Goal: Browse casually: Explore the website without a specific task or goal

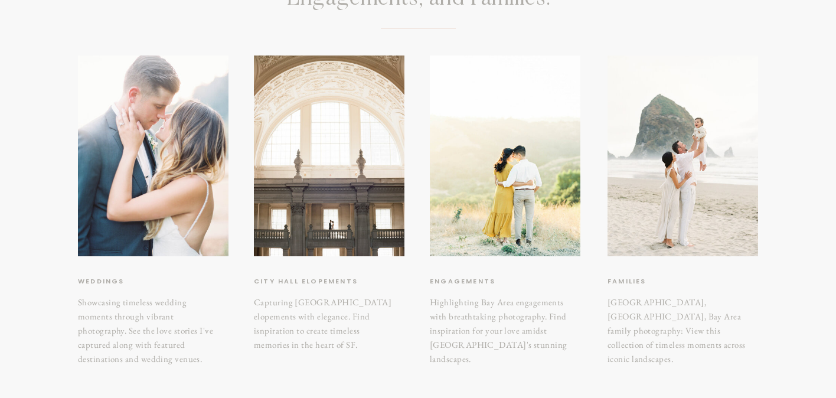
scroll to position [178, 0]
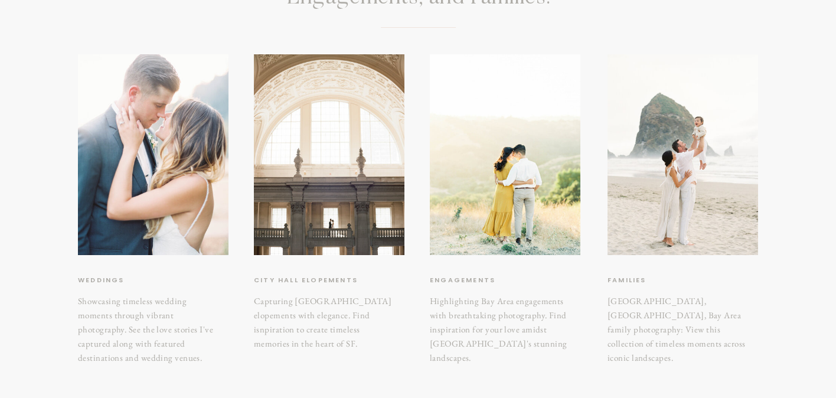
click at [96, 282] on h3 "weddings" at bounding box center [127, 281] width 99 height 12
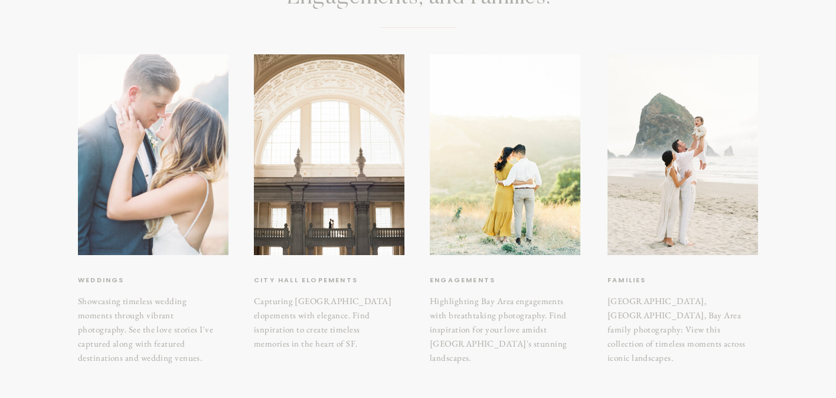
click at [131, 204] on div at bounding box center [153, 154] width 151 height 201
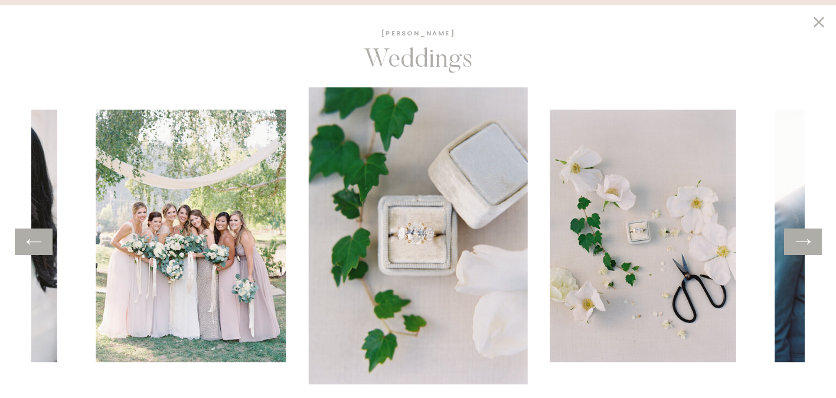
scroll to position [297, 0]
click at [803, 247] on icon at bounding box center [803, 242] width 17 height 18
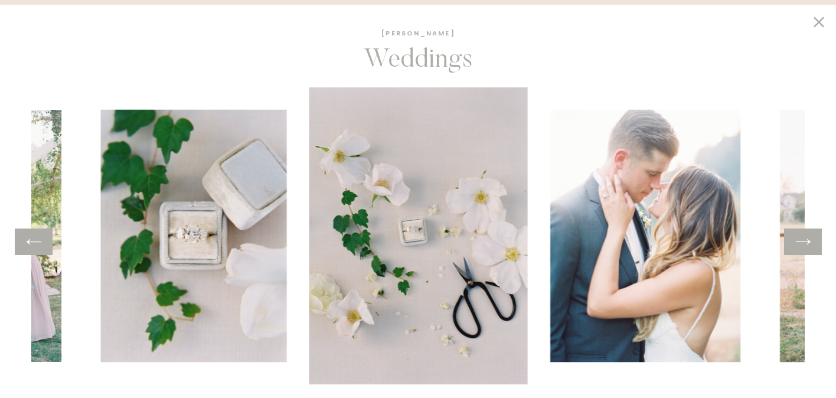
click at [803, 247] on icon at bounding box center [803, 242] width 17 height 18
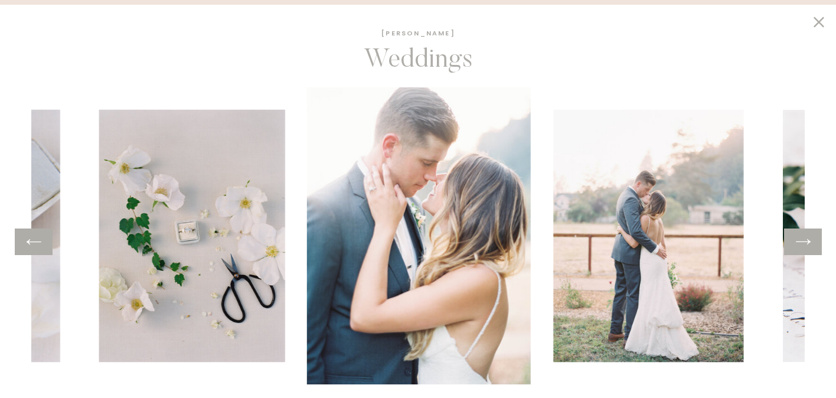
click at [803, 247] on icon at bounding box center [803, 242] width 17 height 18
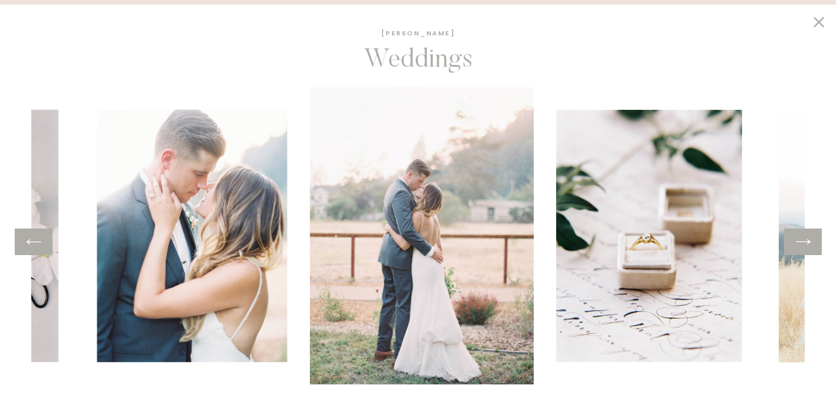
click at [803, 247] on icon at bounding box center [803, 242] width 17 height 18
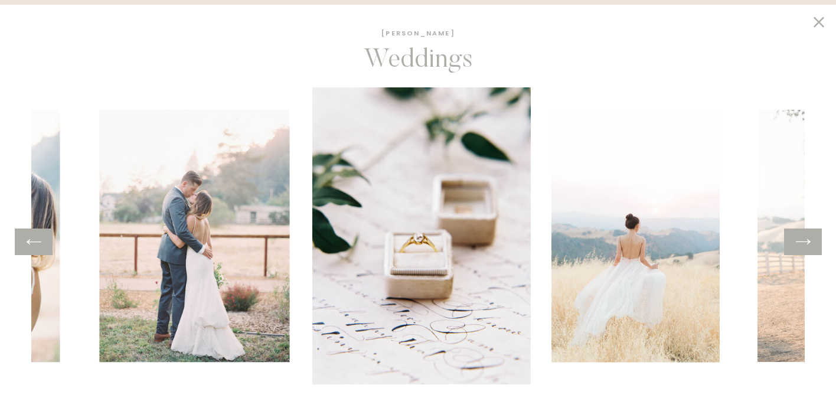
click at [803, 247] on icon at bounding box center [803, 242] width 17 height 18
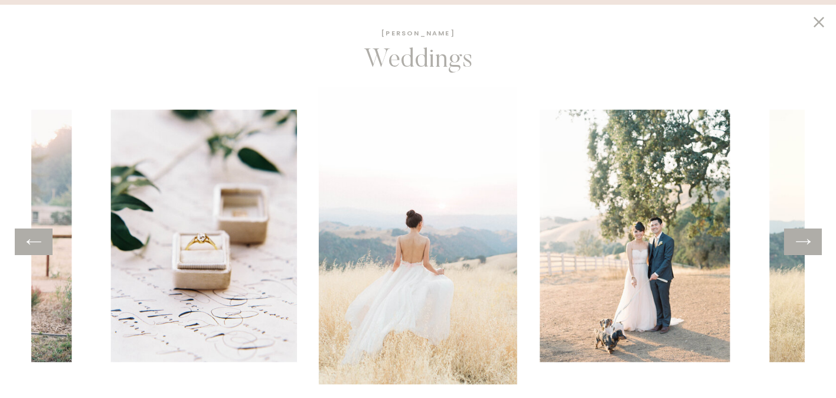
click at [803, 247] on icon at bounding box center [803, 242] width 17 height 18
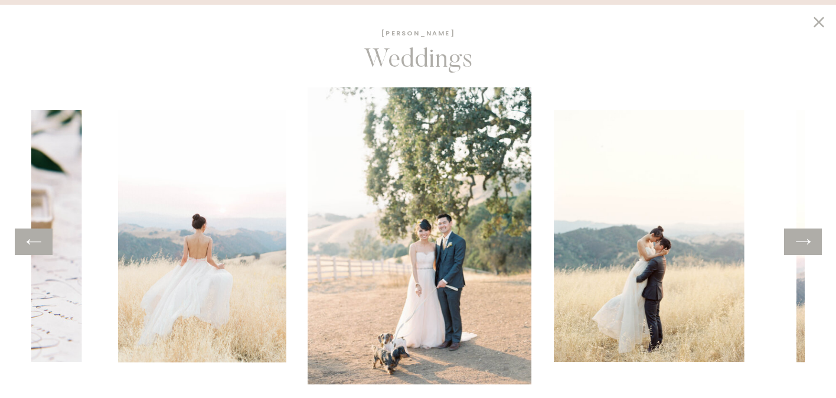
click at [803, 247] on icon at bounding box center [803, 242] width 17 height 18
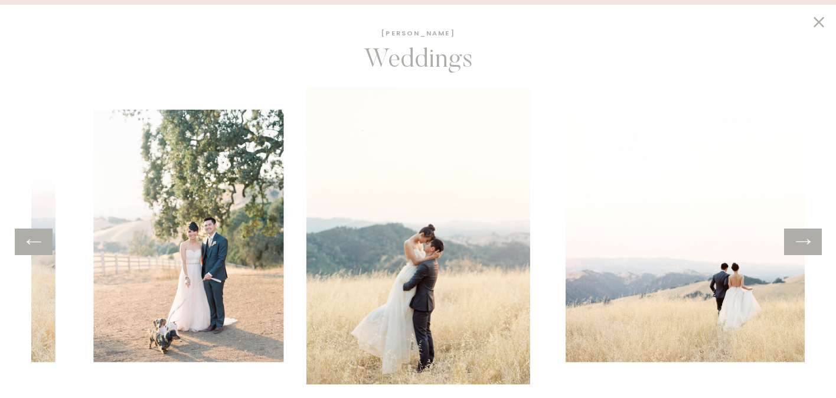
click at [803, 247] on icon at bounding box center [803, 242] width 17 height 18
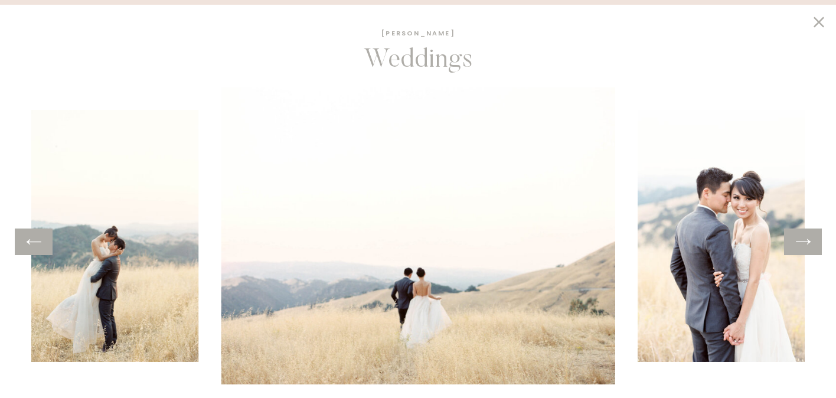
click at [803, 247] on icon at bounding box center [803, 242] width 17 height 18
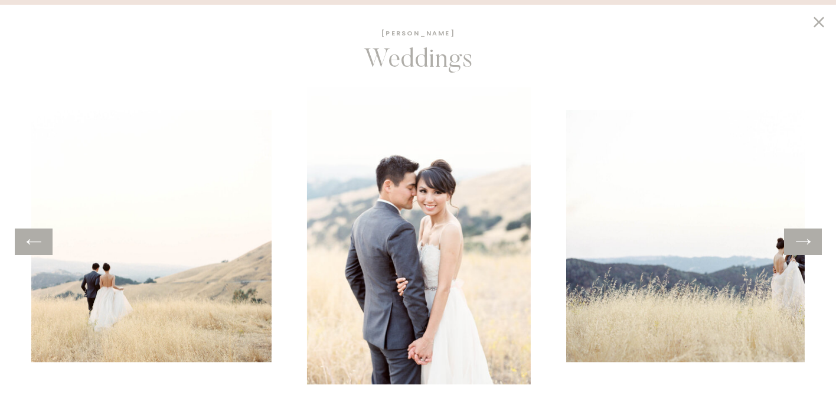
click at [803, 247] on icon at bounding box center [803, 242] width 17 height 18
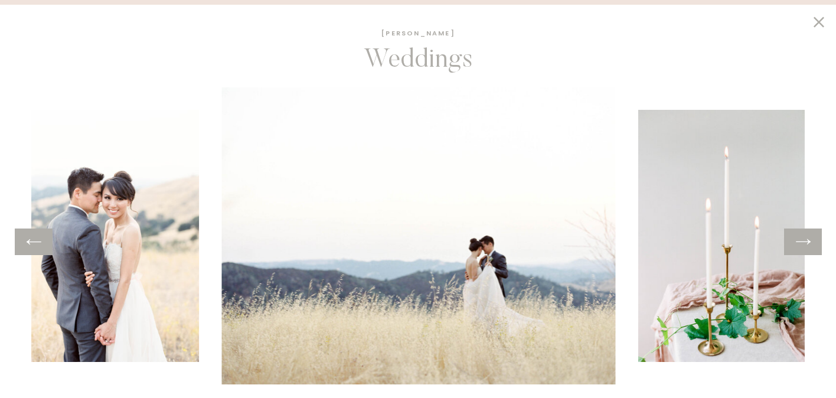
click at [803, 247] on icon at bounding box center [803, 242] width 17 height 18
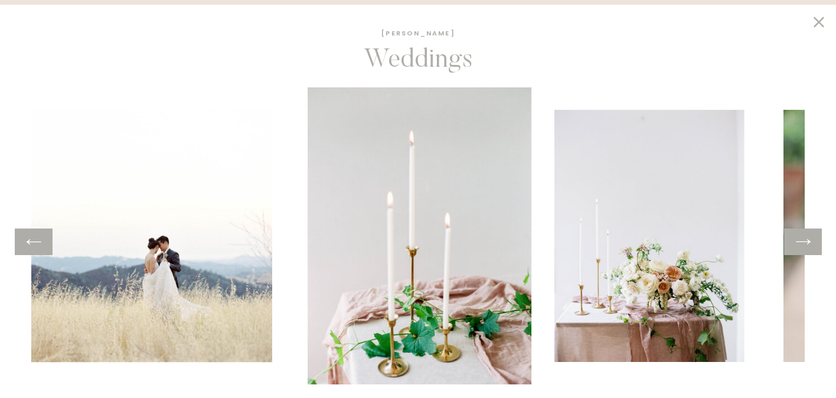
click at [803, 247] on icon at bounding box center [803, 242] width 17 height 18
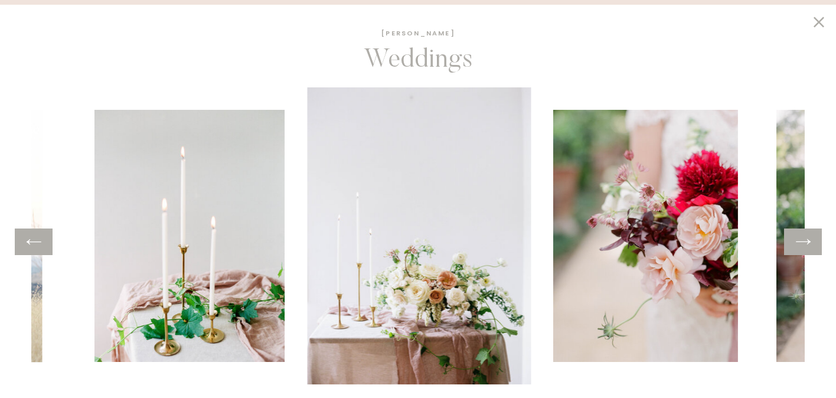
click at [803, 247] on icon at bounding box center [803, 242] width 17 height 18
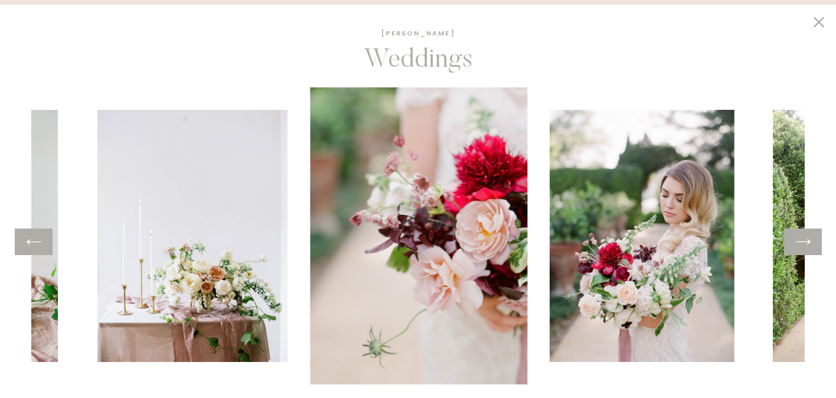
click at [803, 247] on icon at bounding box center [803, 242] width 17 height 18
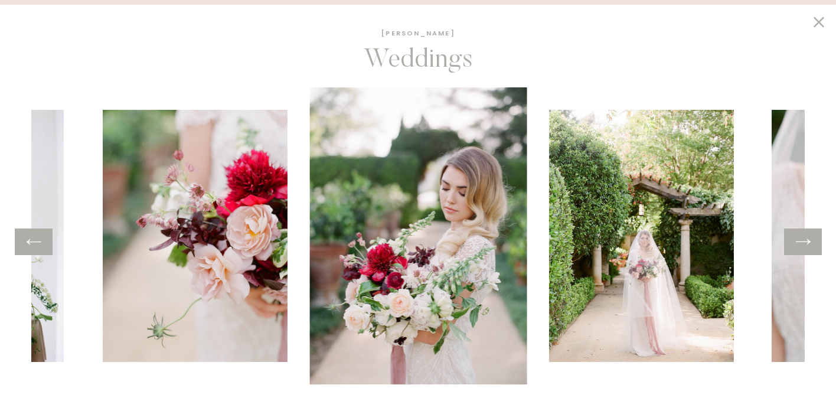
click at [803, 247] on icon at bounding box center [803, 242] width 17 height 18
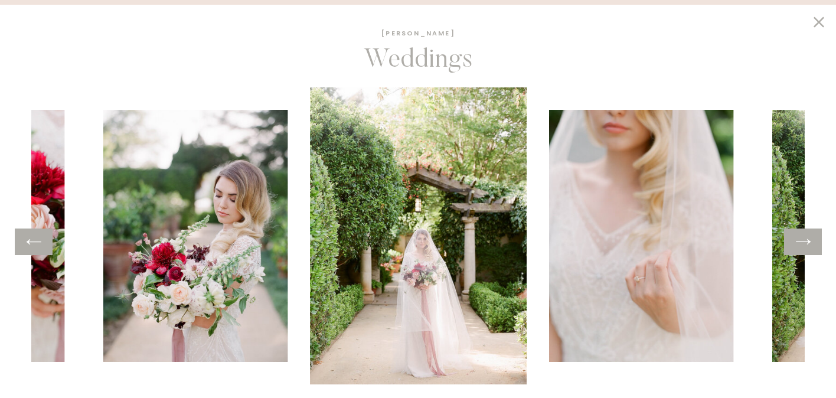
click at [803, 247] on icon at bounding box center [803, 242] width 17 height 18
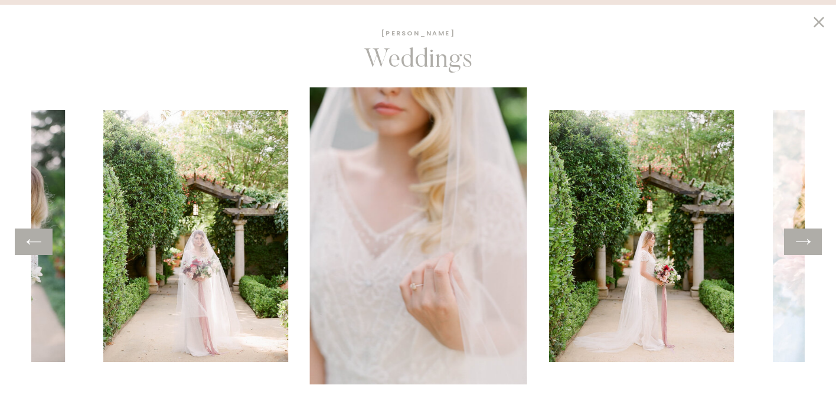
click at [803, 247] on icon at bounding box center [803, 242] width 17 height 18
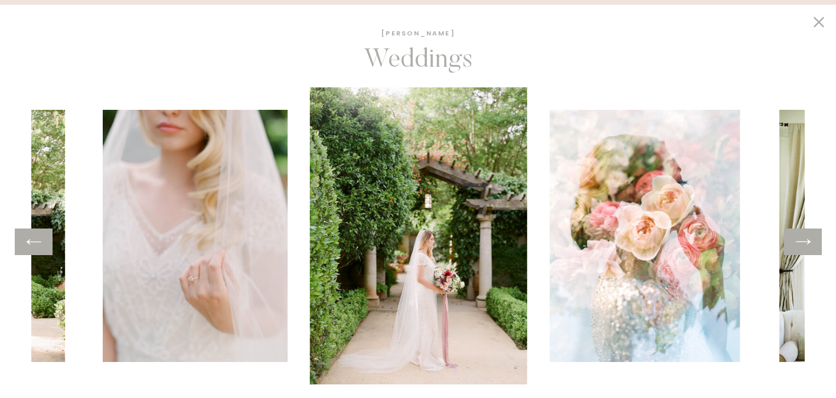
click at [803, 247] on icon at bounding box center [803, 242] width 17 height 18
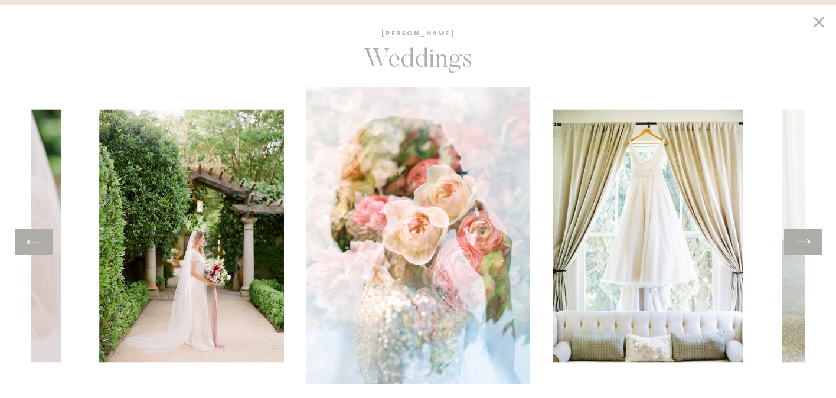
click at [803, 247] on icon at bounding box center [803, 242] width 17 height 18
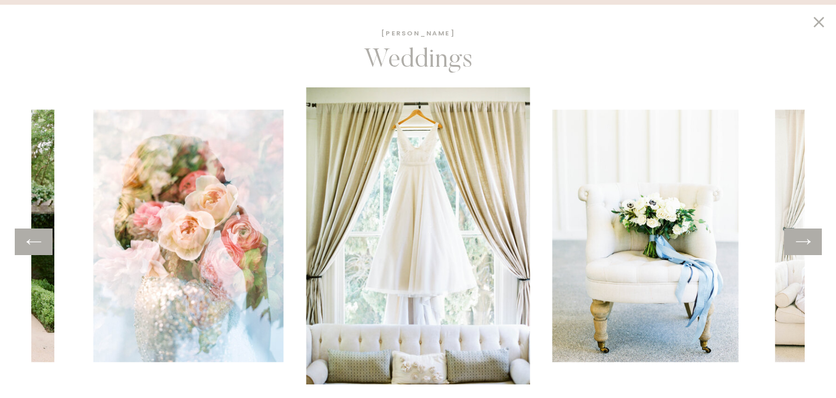
click at [803, 247] on icon at bounding box center [803, 242] width 17 height 18
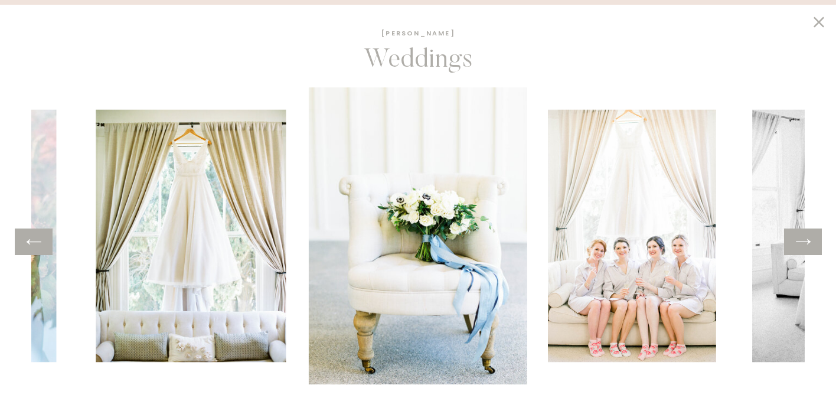
click at [803, 247] on icon at bounding box center [803, 242] width 17 height 18
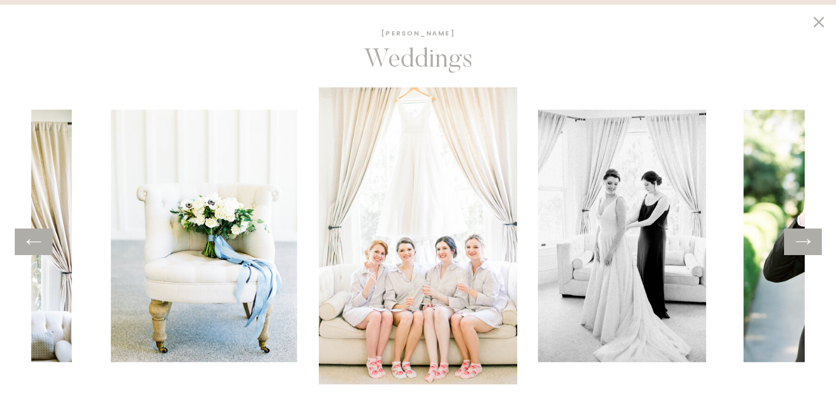
click at [803, 247] on icon at bounding box center [803, 242] width 17 height 18
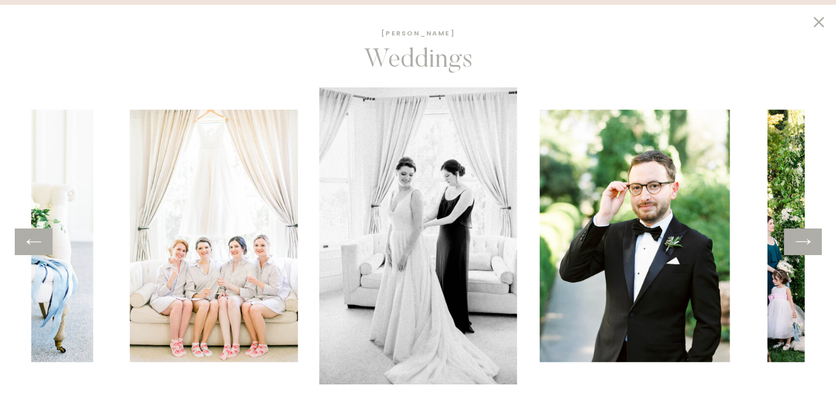
click at [804, 247] on icon at bounding box center [803, 242] width 17 height 18
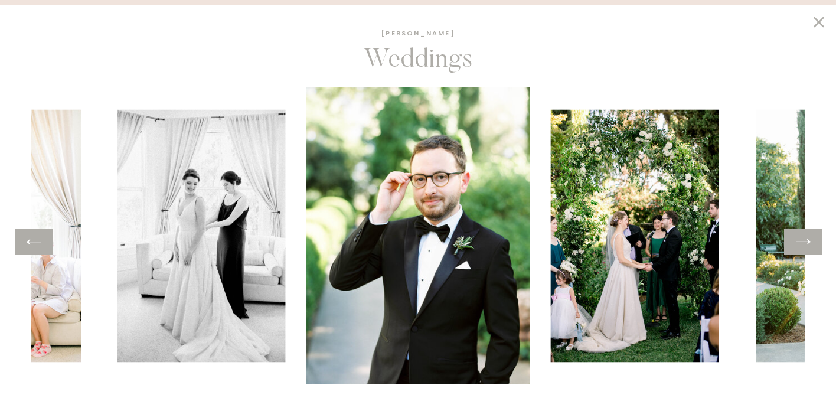
click at [804, 247] on icon at bounding box center [803, 242] width 17 height 18
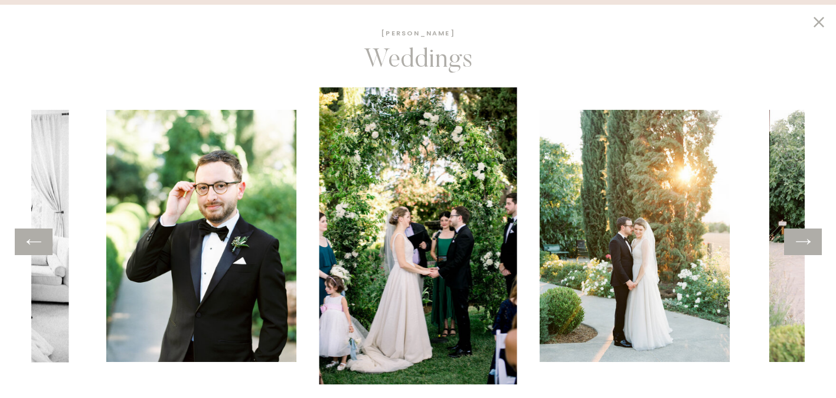
click at [804, 247] on icon at bounding box center [803, 242] width 17 height 18
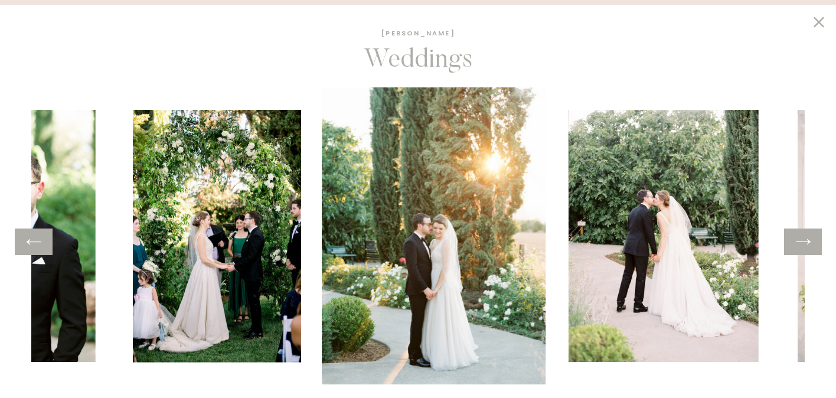
click at [804, 247] on icon at bounding box center [803, 242] width 17 height 18
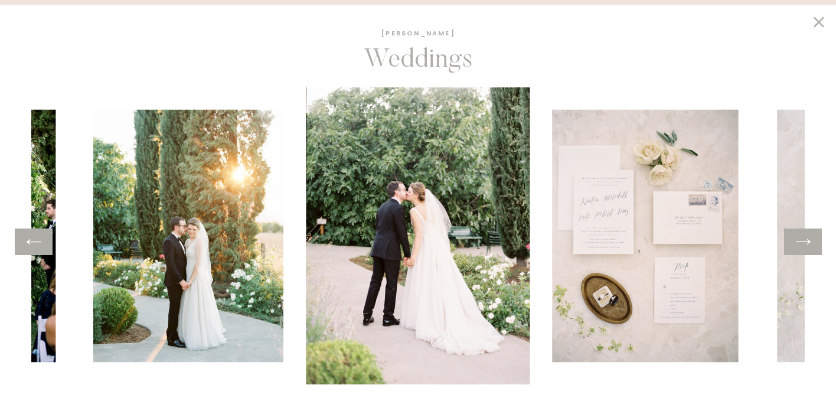
scroll to position [0, 0]
click at [815, 19] on icon at bounding box center [819, 22] width 11 height 11
